Goal: Feedback & Contribution: Submit feedback/report problem

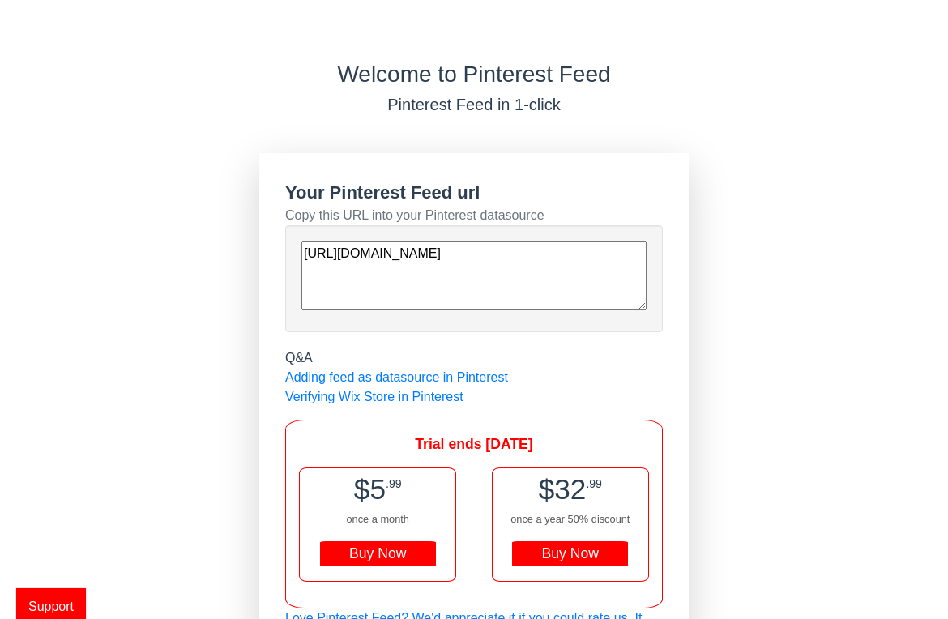
scroll to position [54, 0]
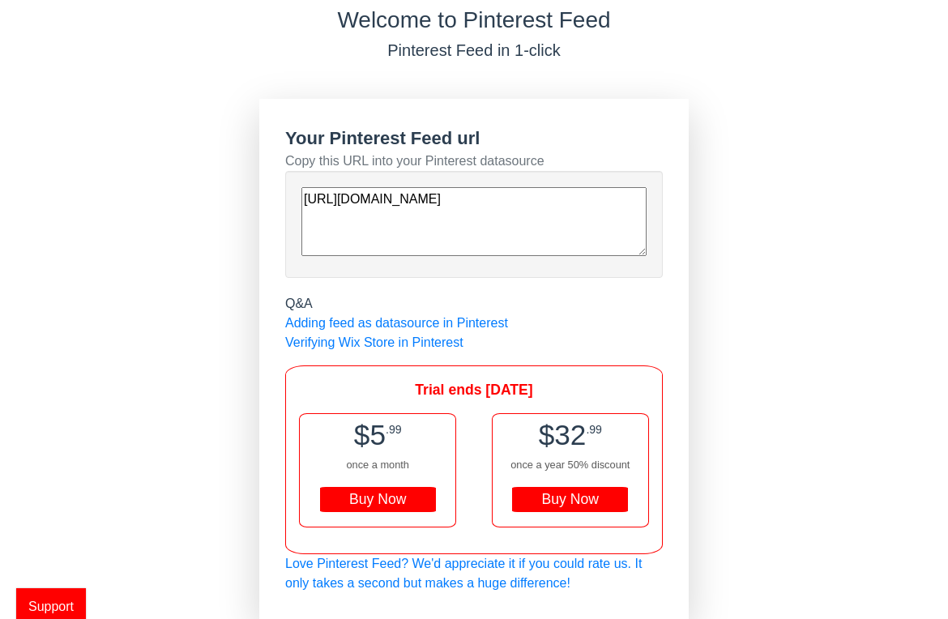
click at [57, 609] on span "Support" at bounding box center [51, 606] width 70 height 36
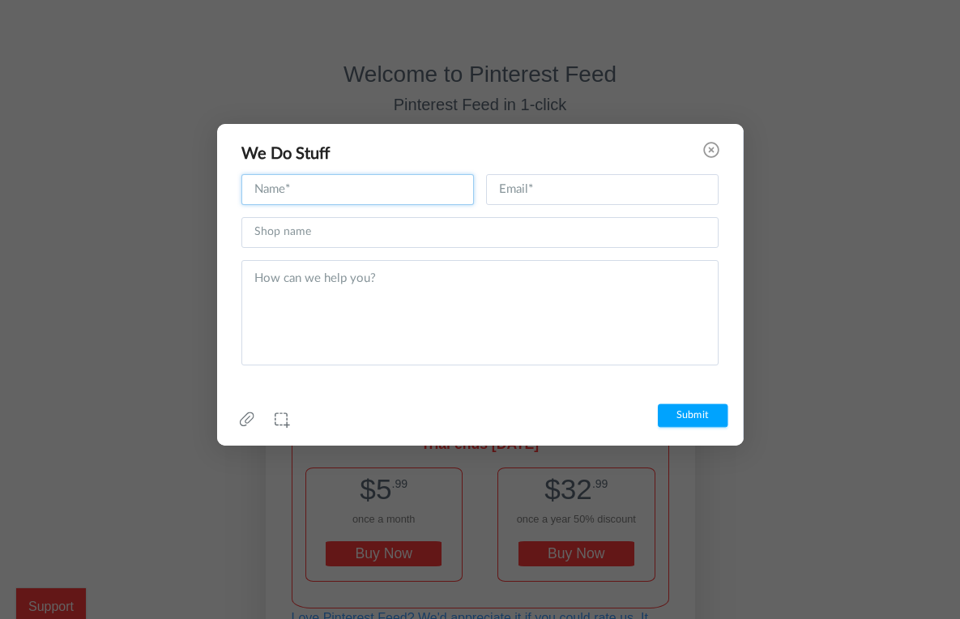
click at [361, 188] on input "text" at bounding box center [358, 189] width 233 height 31
type input "[DEMOGRAPHIC_DATA]"
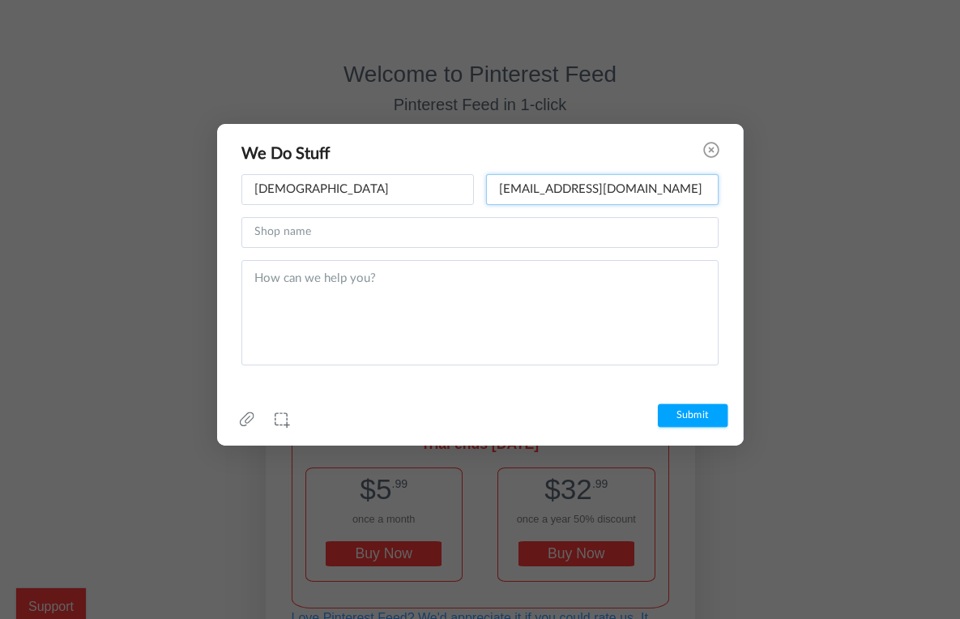
type input "[EMAIL_ADDRESS][DOMAIN_NAME]"
click at [331, 233] on input "text" at bounding box center [480, 232] width 477 height 31
type input "House of Jaipur"
click at [346, 296] on textarea at bounding box center [480, 312] width 477 height 105
paste textarea "I uploaded feed on pinterest, but it's now showing pieces of products on pinter…"
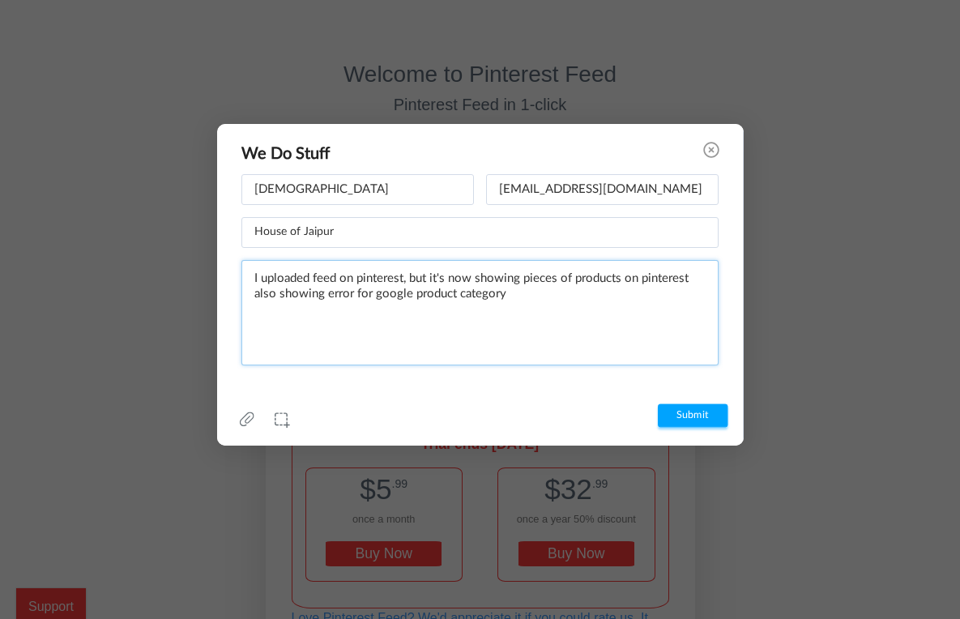
type textarea "I uploaded feed on pinterest, but it's now showing pieces of products on pinter…"
click at [702, 408] on input "Submit" at bounding box center [692, 416] width 70 height 24
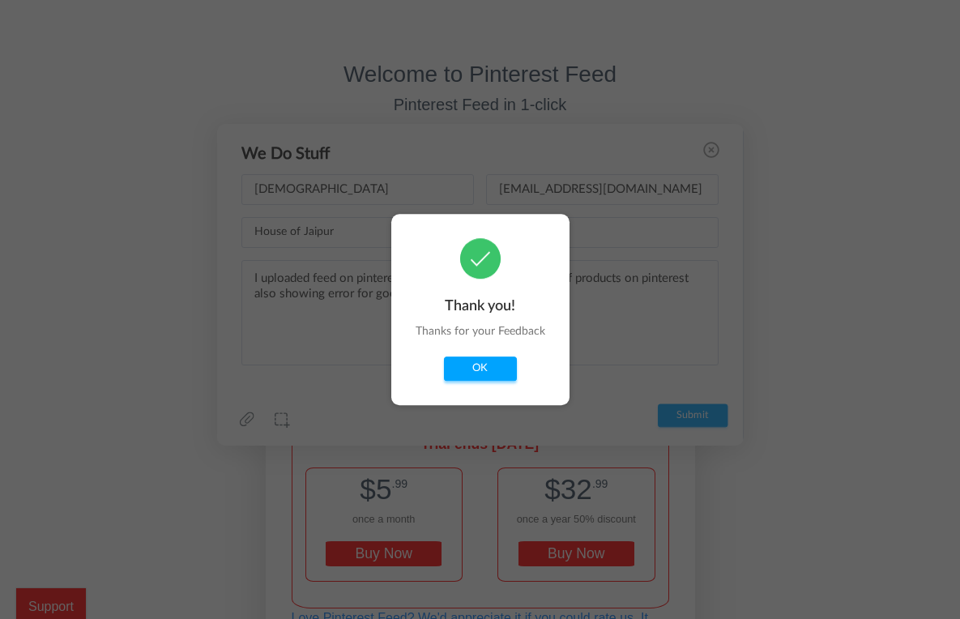
click at [474, 376] on button "OK" at bounding box center [480, 369] width 73 height 24
